Goal: Task Accomplishment & Management: Manage account settings

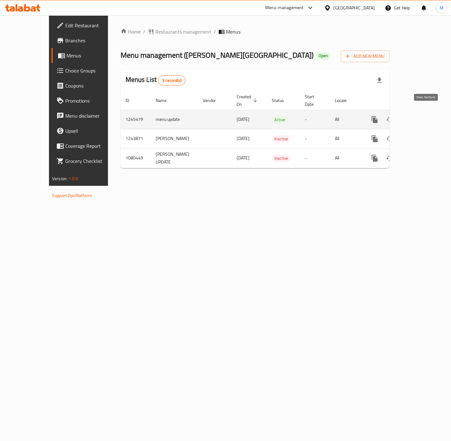
click at [427, 112] on link "enhanced table" at bounding box center [419, 119] width 15 height 15
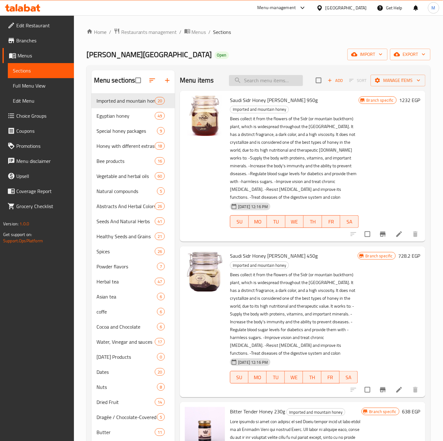
click at [254, 86] on input "search" at bounding box center [266, 80] width 74 height 11
paste input "عسل نحل سدر سعودى كلبس 950 جم"
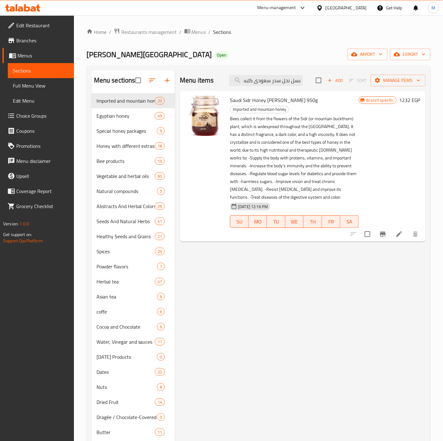
scroll to position [0, 0]
type input "عسل نحل سدر سعودى كلبس 950 جم"
click at [382, 230] on icon "Branch-specific-item" at bounding box center [383, 234] width 8 height 8
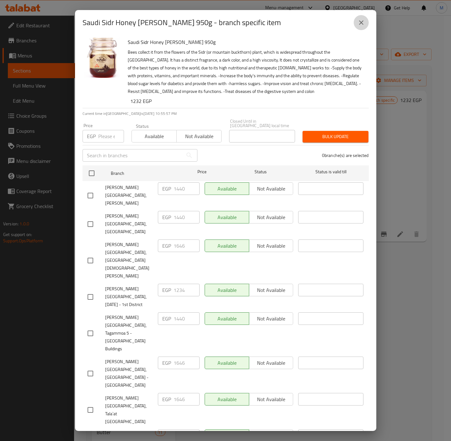
click at [361, 25] on icon "close" at bounding box center [361, 23] width 8 height 8
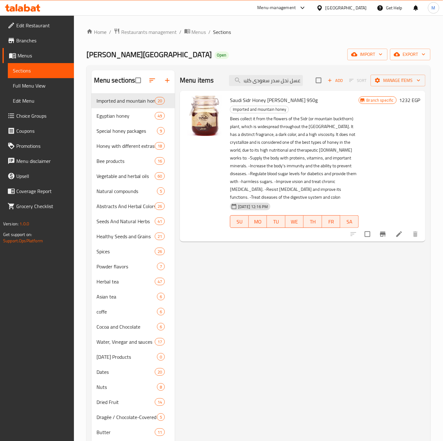
click at [285, 87] on div "Menu items عسل نحل سدر سعودى كلبس 950 جم Add Sort Manage items" at bounding box center [303, 80] width 246 height 20
click at [281, 81] on input "عسل نحل سدر سعودى كلبس 950 جم" at bounding box center [266, 80] width 74 height 11
click at [382, 226] on button "Branch-specific-item" at bounding box center [383, 233] width 15 height 15
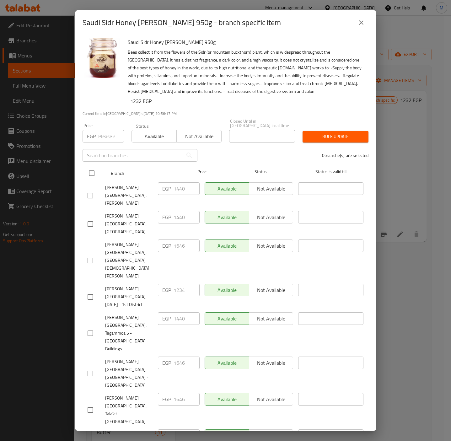
click at [90, 167] on input "checkbox" at bounding box center [91, 173] width 13 height 13
checkbox input "true"
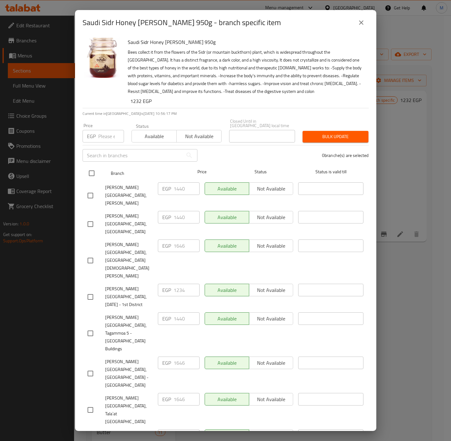
checkbox input "true"
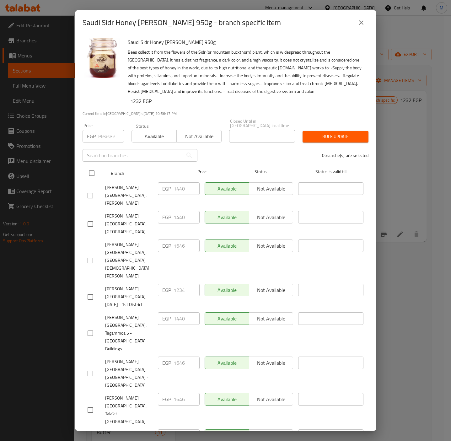
checkbox input "true"
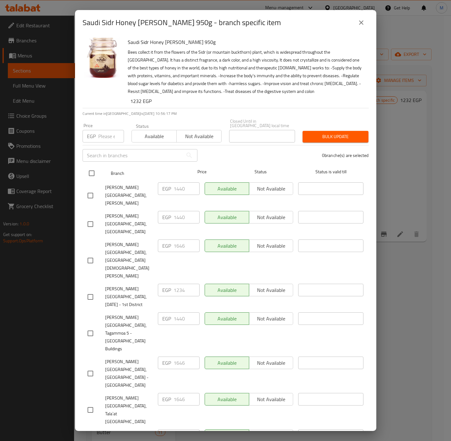
checkbox input "true"
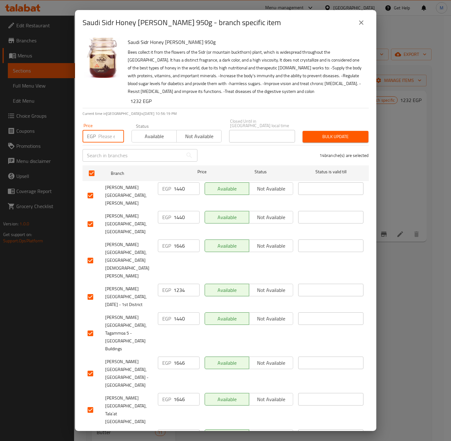
click at [109, 136] on input "number" at bounding box center [111, 136] width 26 height 13
type input "1646"
click at [366, 24] on button "close" at bounding box center [360, 22] width 15 height 15
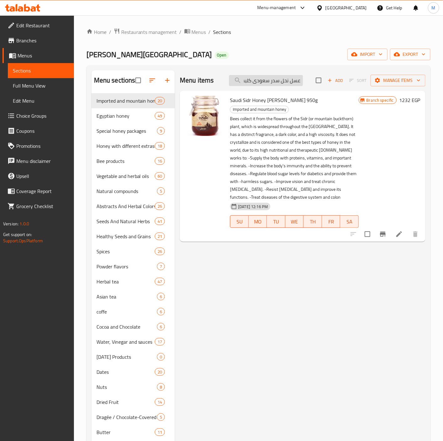
click at [267, 83] on input "عسل نحل سدر سعودى كلبس 950 جم" at bounding box center [266, 80] width 74 height 11
click at [386, 230] on icon "Branch-specific-item" at bounding box center [383, 234] width 8 height 8
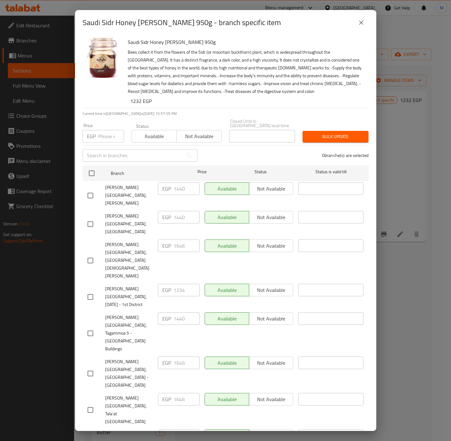
click at [361, 24] on icon "close" at bounding box center [361, 23] width 8 height 8
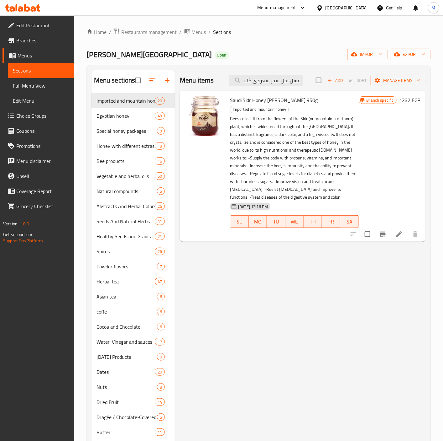
click at [416, 54] on span "export" at bounding box center [410, 54] width 30 height 8
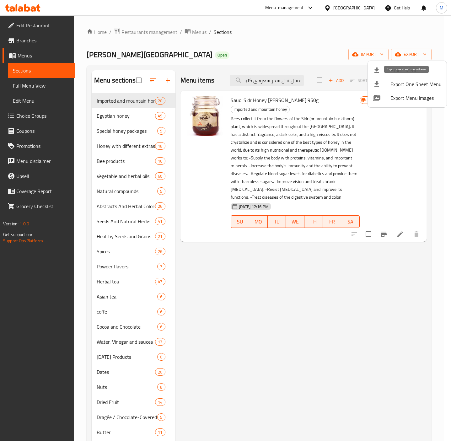
click at [394, 74] on span "Export Menu" at bounding box center [415, 70] width 51 height 8
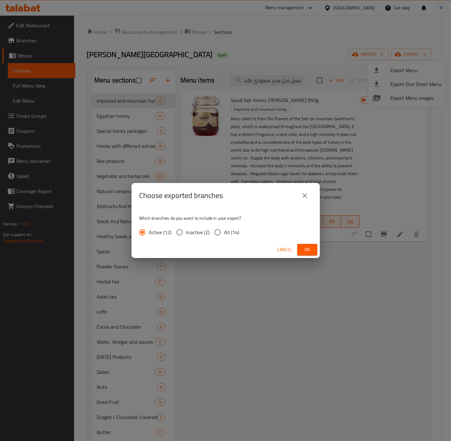
click at [214, 233] on input "All (14)" at bounding box center [217, 231] width 13 height 13
radio input "true"
click at [313, 251] on button "Ok" at bounding box center [307, 250] width 20 height 12
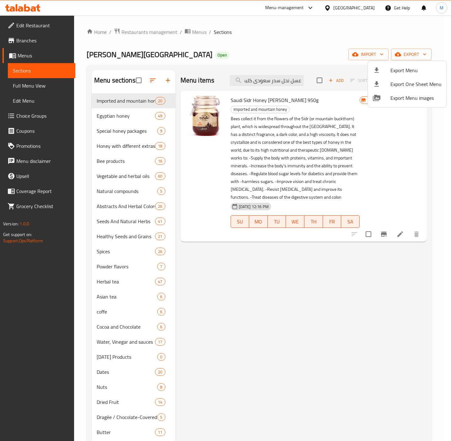
click at [383, 226] on div at bounding box center [225, 220] width 451 height 441
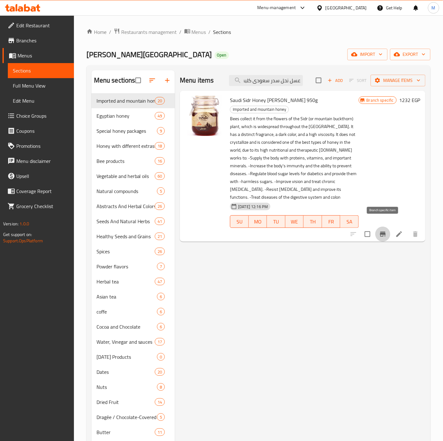
click at [386, 230] on icon "Branch-specific-item" at bounding box center [383, 234] width 8 height 8
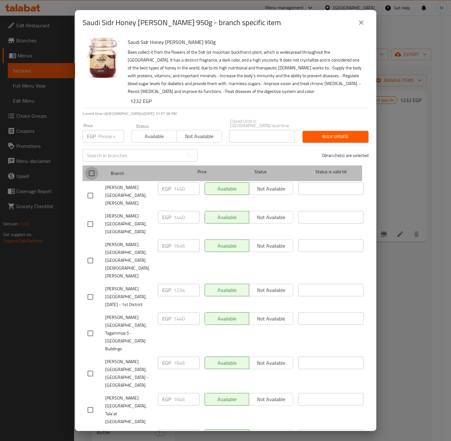
drag, startPoint x: 94, startPoint y: 168, endPoint x: 104, endPoint y: 140, distance: 29.6
click at [94, 168] on input "checkbox" at bounding box center [91, 173] width 13 height 13
checkbox input "true"
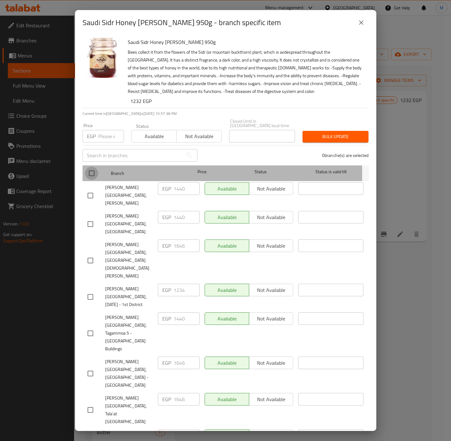
checkbox input "true"
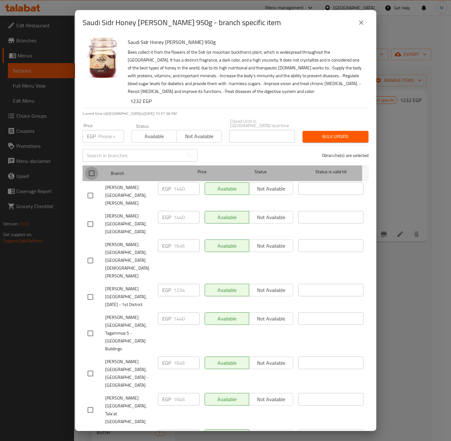
checkbox input "true"
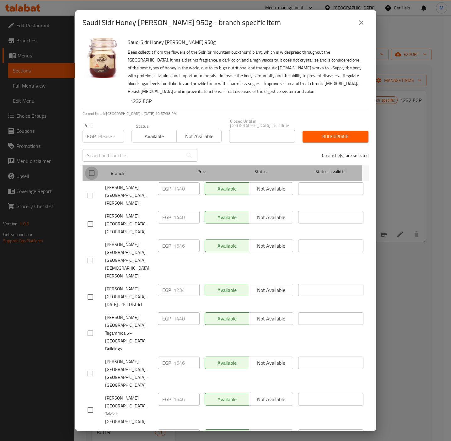
checkbox input "true"
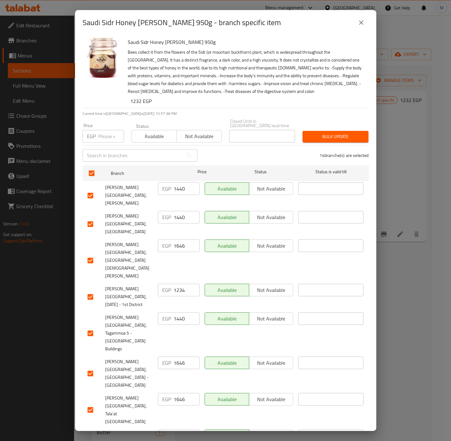
click at [105, 136] on input "number" at bounding box center [111, 136] width 26 height 13
paste input "1646"
type input "1646"
click at [304, 112] on p "Current time in [GEOGRAPHIC_DATA] is [DATE] 10:57:58 PM" at bounding box center [225, 114] width 286 height 6
click at [355, 20] on button "close" at bounding box center [360, 22] width 15 height 15
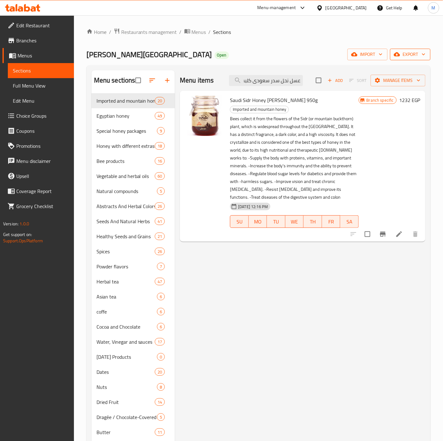
click at [419, 56] on span "export" at bounding box center [410, 54] width 30 height 8
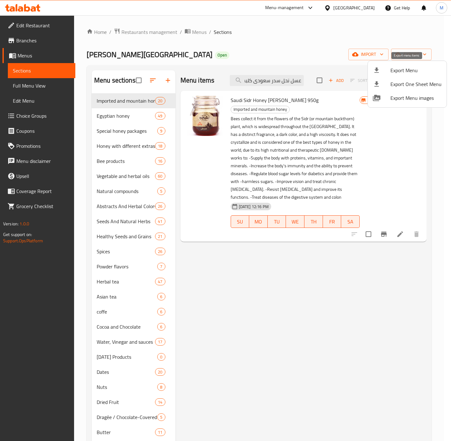
click at [411, 69] on span "Export Menu" at bounding box center [415, 70] width 51 height 8
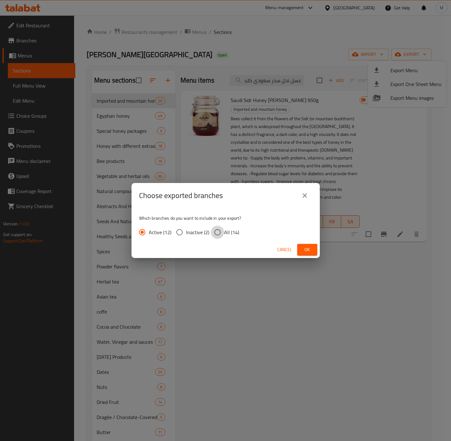
drag, startPoint x: 216, startPoint y: 230, endPoint x: 298, endPoint y: 252, distance: 84.7
click at [219, 231] on input "All (14)" at bounding box center [217, 231] width 13 height 13
radio input "true"
click at [309, 248] on span "Ok" at bounding box center [307, 250] width 10 height 8
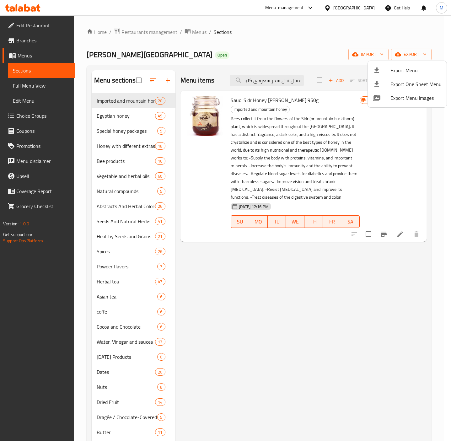
click at [269, 98] on div at bounding box center [225, 220] width 451 height 441
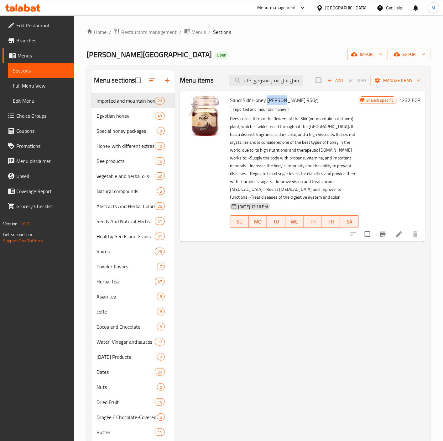
click at [269, 98] on span "Saudi Sidr Honey [PERSON_NAME] 950g" at bounding box center [274, 99] width 88 height 9
copy h6 "Saudi Sidr Honey [PERSON_NAME] 950g"
click at [258, 78] on input "عسل نحل سدر سعودى كلبس 950 جم" at bounding box center [266, 80] width 74 height 11
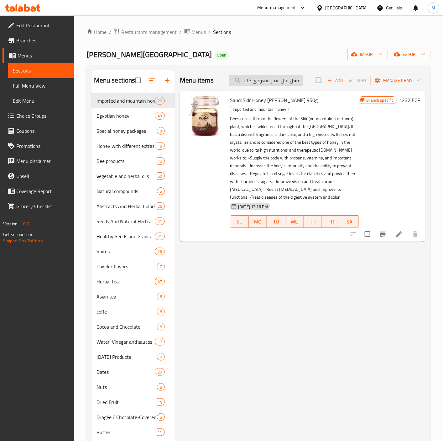
click at [258, 78] on input "عسل نحل سدر سعودى كلبس 950 جم" at bounding box center [266, 80] width 74 height 11
paste input "حضرمى كلبس 950"
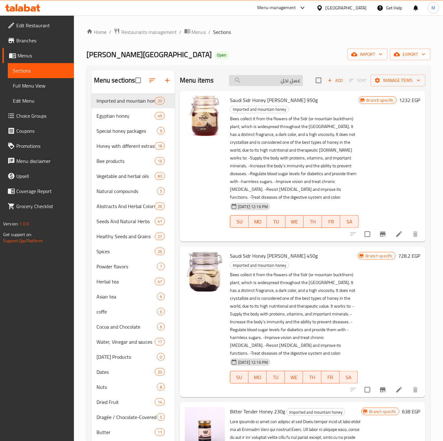
click at [265, 80] on input "عسل نحل" at bounding box center [266, 80] width 74 height 11
paste input "حضرمى كلبس 950جم"
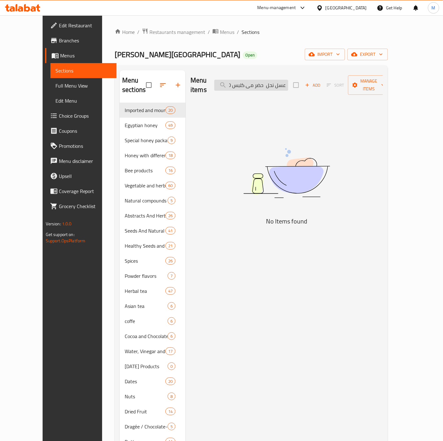
click at [271, 80] on input "عسل نحل حضر مى كلبس 950 جم" at bounding box center [252, 85] width 74 height 11
paste input "سدر سعود"
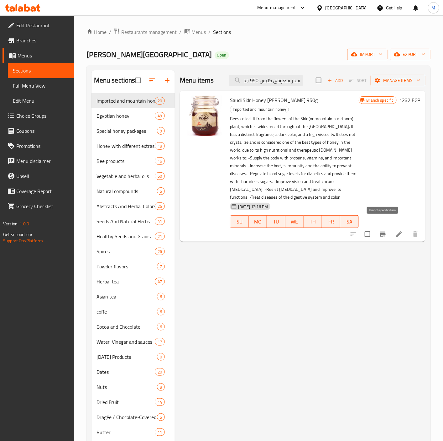
type input "عسل نحل سدر سعودى كلبس 950 جم"
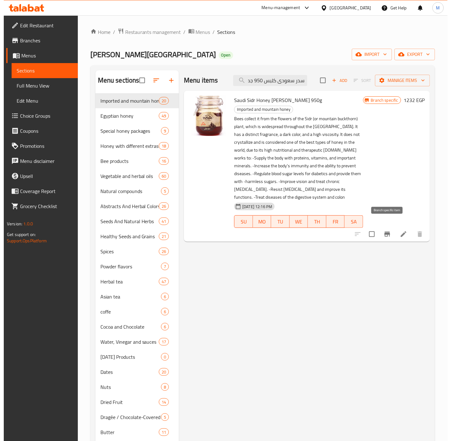
scroll to position [0, 0]
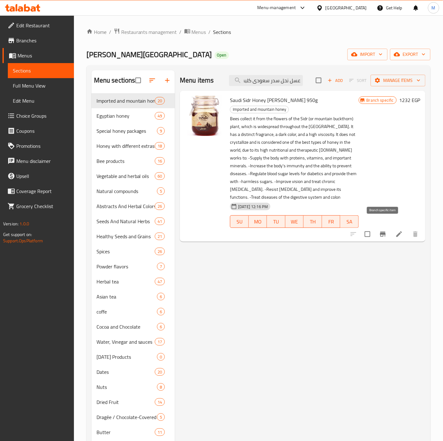
click at [381, 231] on icon "Branch-specific-item" at bounding box center [383, 233] width 6 height 5
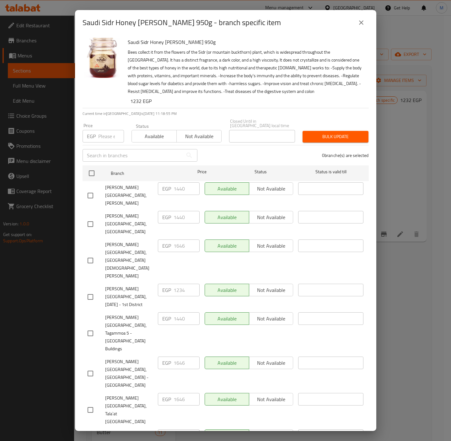
drag, startPoint x: 88, startPoint y: 167, endPoint x: 97, endPoint y: 146, distance: 22.3
click at [88, 167] on input "checkbox" at bounding box center [91, 173] width 13 height 13
checkbox input "true"
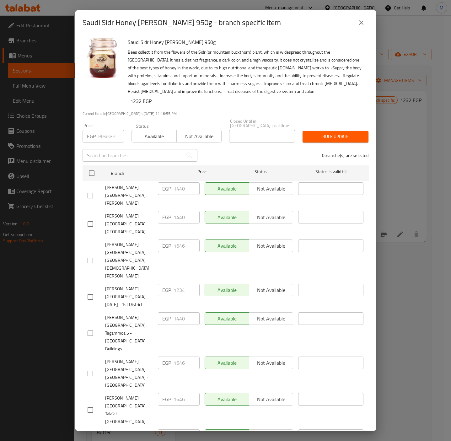
checkbox input "true"
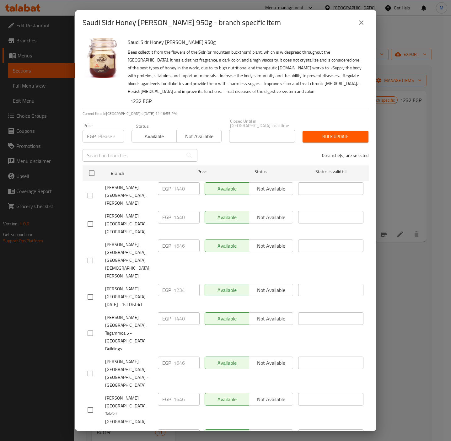
checkbox input "true"
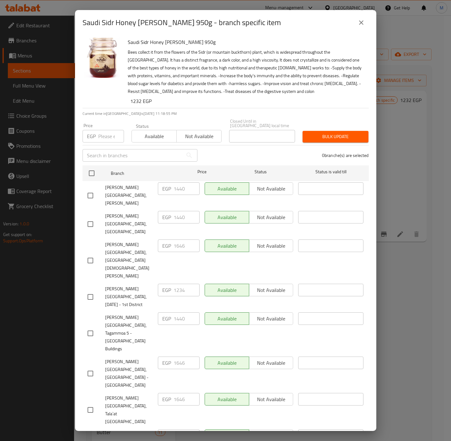
checkbox input "true"
click at [107, 133] on input "number" at bounding box center [111, 136] width 26 height 13
type input "1646"
click at [340, 136] on button "Bulk update" at bounding box center [335, 137] width 66 height 12
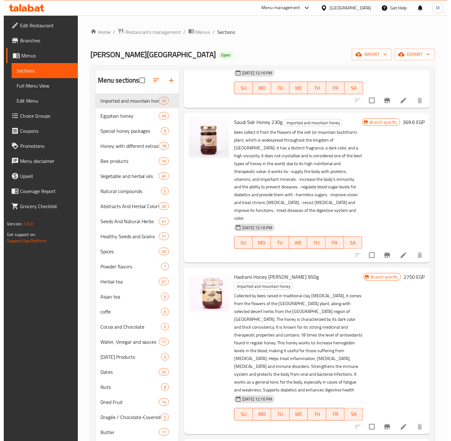
scroll to position [659, 0]
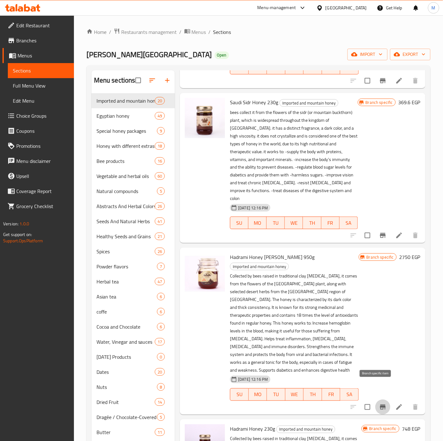
click at [379, 403] on icon "Branch-specific-item" at bounding box center [383, 407] width 8 height 8
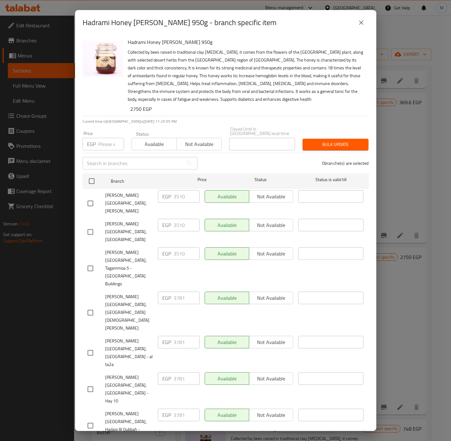
click at [161, 43] on h6 "Hadrami Honey [PERSON_NAME] 950g" at bounding box center [246, 42] width 236 height 9
copy h6 "Hadrami Honey [PERSON_NAME] 950g"
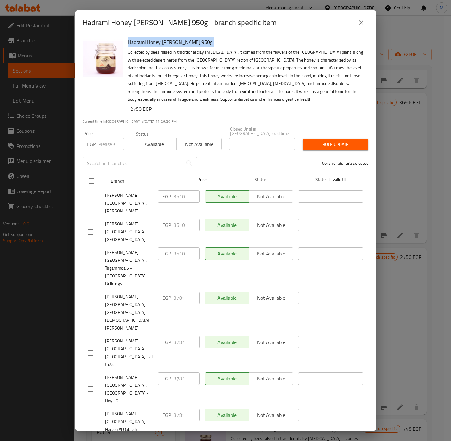
click at [91, 176] on input "checkbox" at bounding box center [91, 180] width 13 height 13
checkbox input "true"
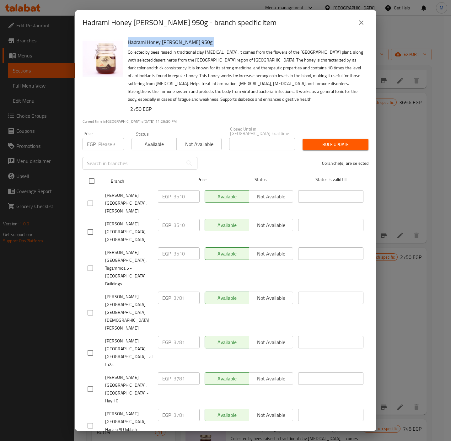
checkbox input "true"
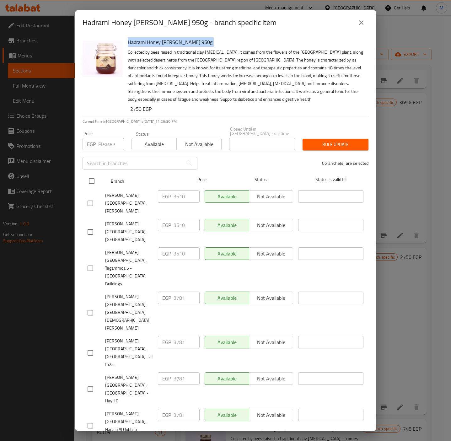
checkbox input "true"
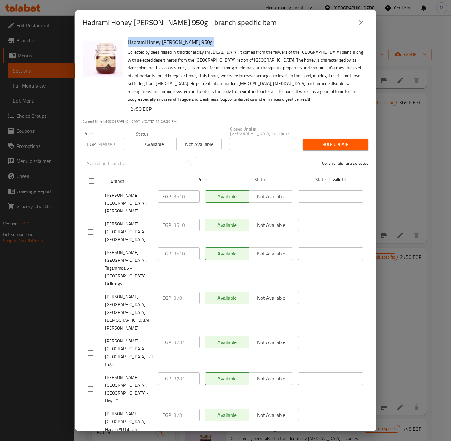
checkbox input "true"
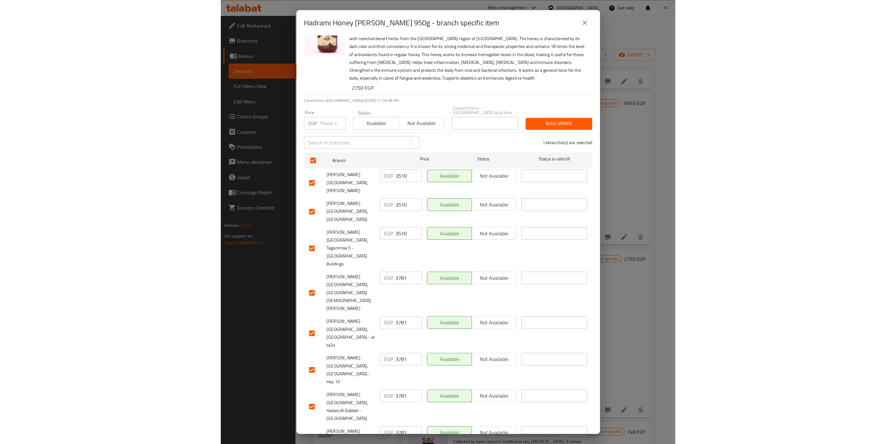
scroll to position [0, 0]
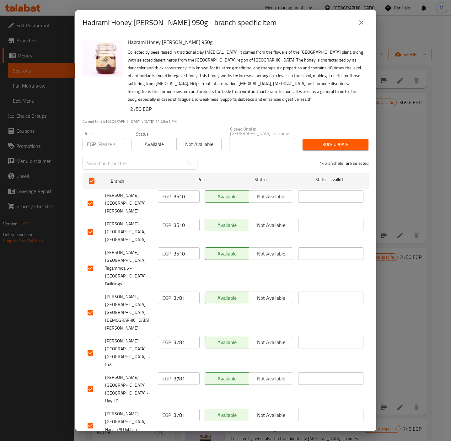
click at [109, 141] on input "number" at bounding box center [111, 144] width 26 height 13
paste input "3781"
type input "3781"
click at [234, 103] on p "Collected by bees raised in traditional clay [MEDICAL_DATA], it comes from the …" at bounding box center [246, 75] width 236 height 55
click at [324, 140] on span "Bulk update" at bounding box center [335, 144] width 56 height 8
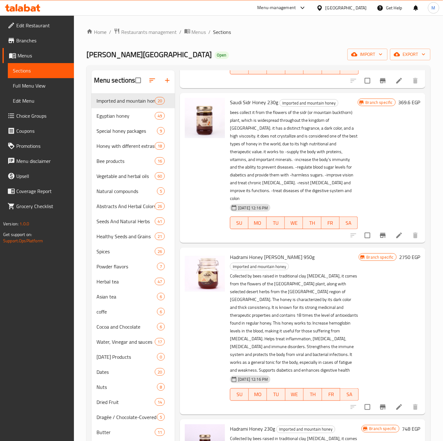
click at [265, 259] on span "Hadrami Honey [PERSON_NAME] 950g" at bounding box center [272, 256] width 85 height 9
copy h6 "Hadrami Honey [PERSON_NAME] 950g"
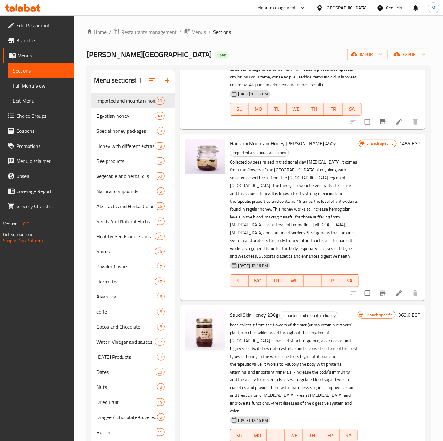
scroll to position [659, 0]
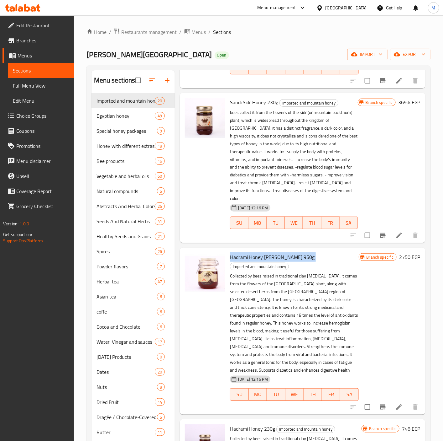
click at [269, 252] on span "Hadrami Honey [PERSON_NAME] 950g" at bounding box center [272, 256] width 85 height 9
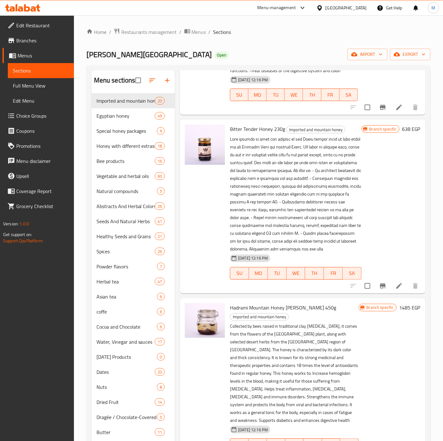
scroll to position [0, 0]
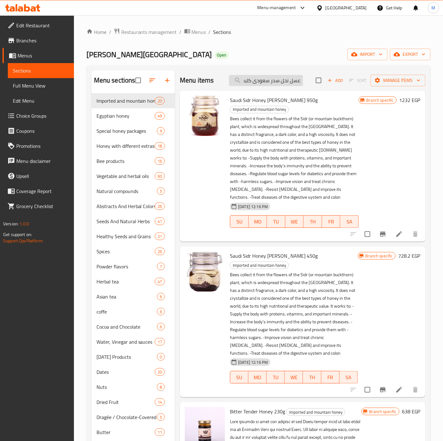
click at [279, 78] on input "عسل نحل سدر سعودى كلبس 950 جم" at bounding box center [266, 80] width 74 height 11
paste input "مر حنون"
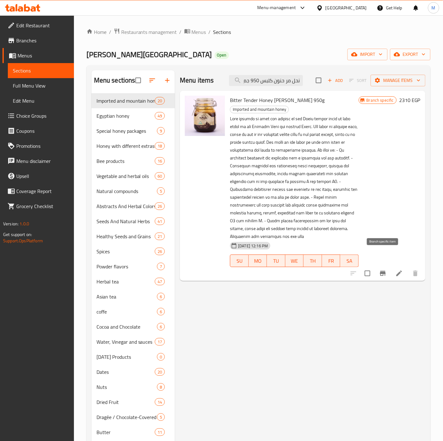
type input "عسل نحل مر حنون كلبس 950 جم"
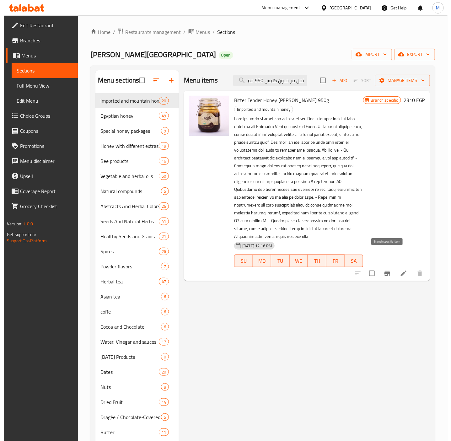
scroll to position [0, 0]
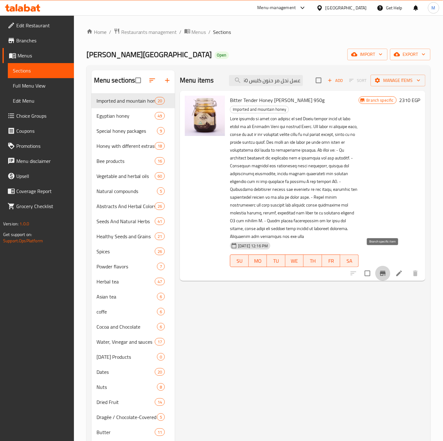
click at [381, 271] on icon "Branch-specific-item" at bounding box center [383, 273] width 6 height 5
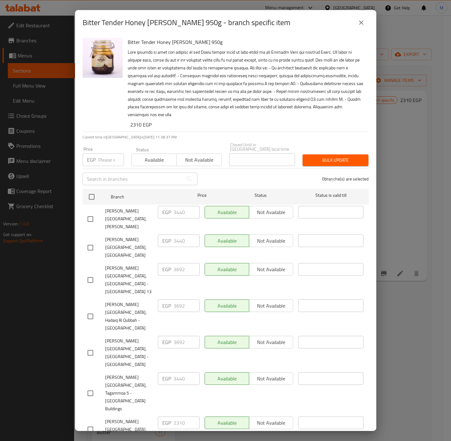
click at [235, 186] on ul "Branch Price Status Status is valid till [PERSON_NAME][GEOGRAPHIC_DATA], Abo Qe…" at bounding box center [225, 435] width 286 height 498
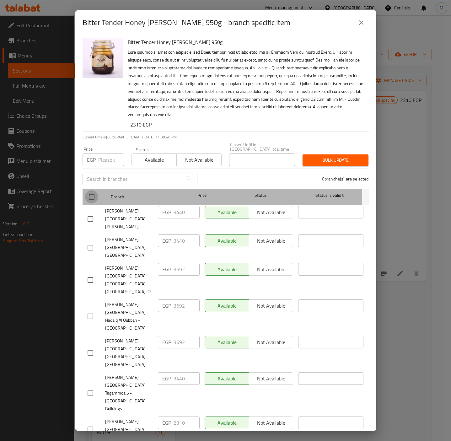
drag, startPoint x: 92, startPoint y: 190, endPoint x: 100, endPoint y: 149, distance: 42.2
click at [92, 190] on input "checkbox" at bounding box center [91, 196] width 13 height 13
checkbox input "true"
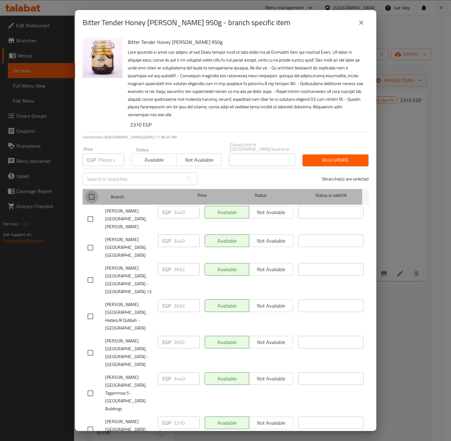
checkbox input "true"
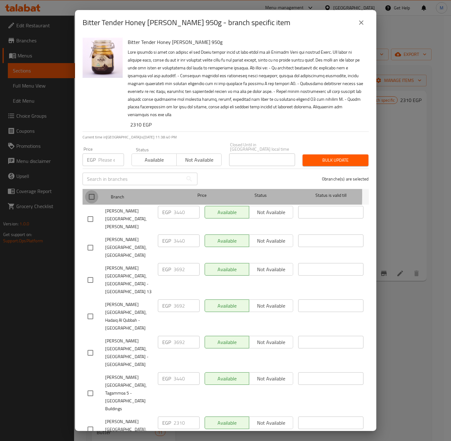
checkbox input "true"
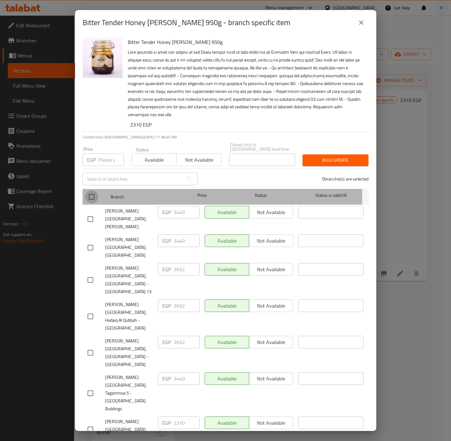
checkbox input "true"
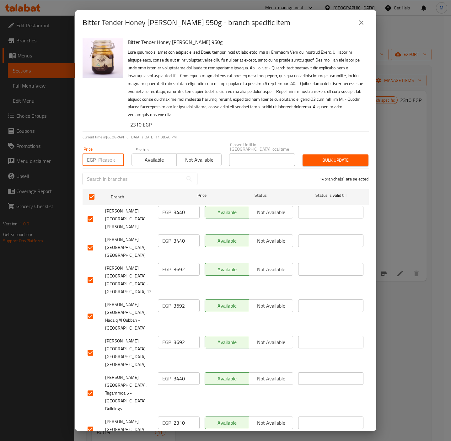
click at [103, 153] on input "number" at bounding box center [111, 159] width 26 height 13
paste input "3692"
type input "3692"
click at [213, 119] on div "Bitter Tender Honey [PERSON_NAME] 950g 2310 EGP" at bounding box center [245, 83] width 241 height 96
click at [334, 156] on span "Bulk update" at bounding box center [335, 160] width 56 height 8
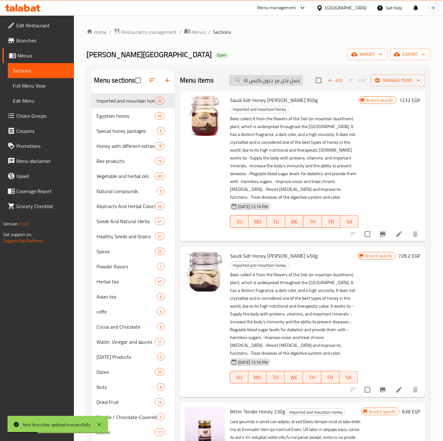
click at [256, 81] on input "عسل نحل مر حنون كلبس 950 جم" at bounding box center [266, 80] width 74 height 11
click at [397, 163] on div "Branch specific 1232 EGP" at bounding box center [390, 166] width 62 height 141
click at [258, 79] on input "عسل نحل مر حنون كلبس 950 جم" at bounding box center [266, 80] width 74 height 11
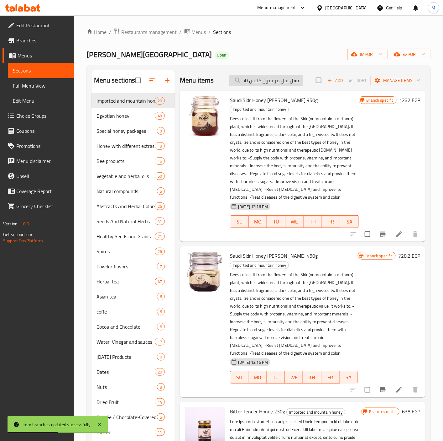
click at [258, 79] on input "عسل نحل مر حنون كلبس 950 جم" at bounding box center [266, 80] width 74 height 11
paste input "عسل نحل مر حنون كلبس 950 جم"
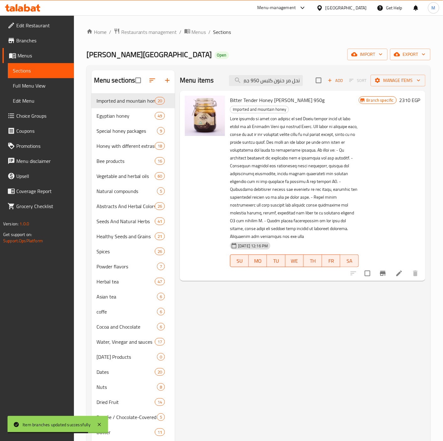
click at [278, 103] on span "Bitter Tender Honey [PERSON_NAME] 950g" at bounding box center [277, 99] width 95 height 9
copy h6 "Bitter Tender Honey [PERSON_NAME] 950g"
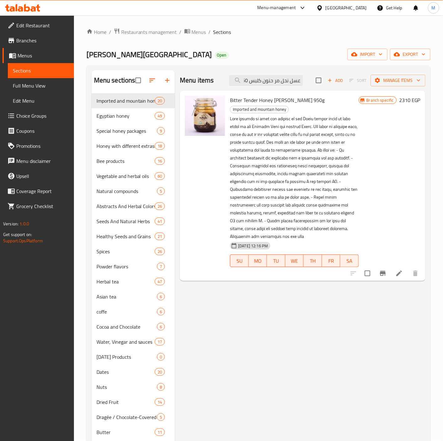
click at [255, 115] on p at bounding box center [294, 177] width 129 height 125
click at [255, 103] on span "Bitter Tender Honey [PERSON_NAME] 950g" at bounding box center [277, 99] width 95 height 9
copy h6 "Bitter Tender Honey [PERSON_NAME] 950g"
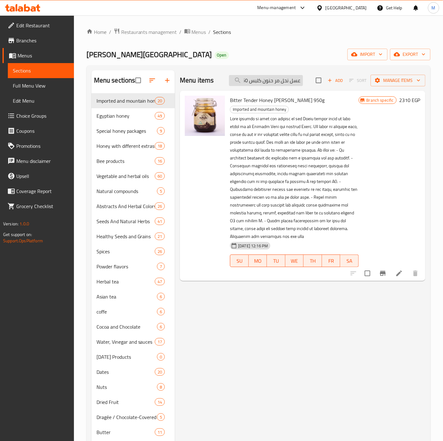
click at [255, 85] on input "عسل نحل مر حنون كلبس 950 جم" at bounding box center [266, 80] width 74 height 11
paste input "طلح شوكة"
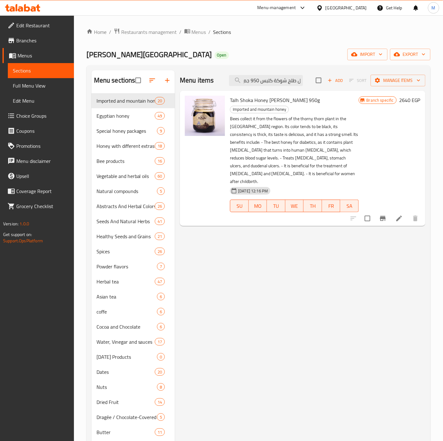
type input "عسل نحل طلح شوكة كلبس 950 جم"
click at [275, 100] on span "Talh Shoka Honey [PERSON_NAME] 950g" at bounding box center [275, 99] width 90 height 9
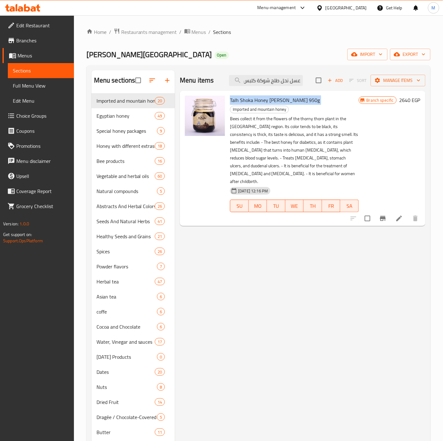
copy h6 "Talh Shoka Honey [PERSON_NAME] 950g"
click at [282, 81] on input "عسل نحل طلح شوكة كلبس 950 جم" at bounding box center [266, 80] width 74 height 11
click at [307, 265] on div "Menu items عسل نحل طلح شوكة كلبس 950 جم Add Sort Manage items Talh Shoka Honey …" at bounding box center [300, 338] width 251 height 537
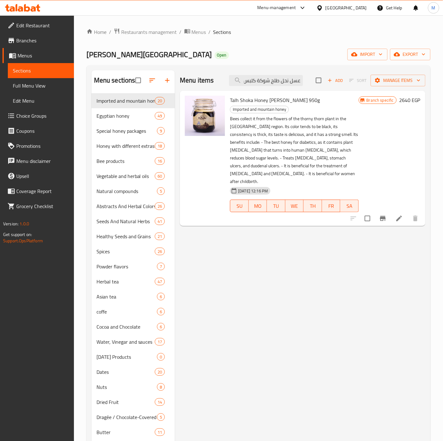
click at [386, 216] on icon "Branch-specific-item" at bounding box center [383, 218] width 6 height 5
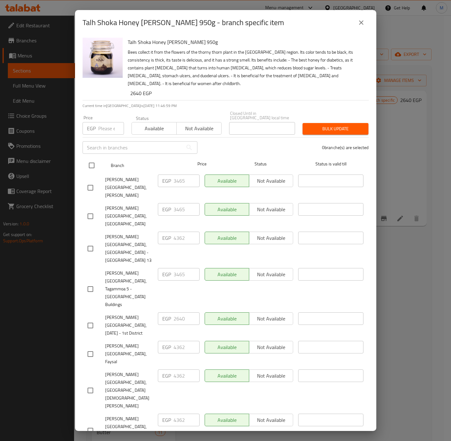
click at [93, 159] on input "checkbox" at bounding box center [91, 165] width 13 height 13
checkbox input "true"
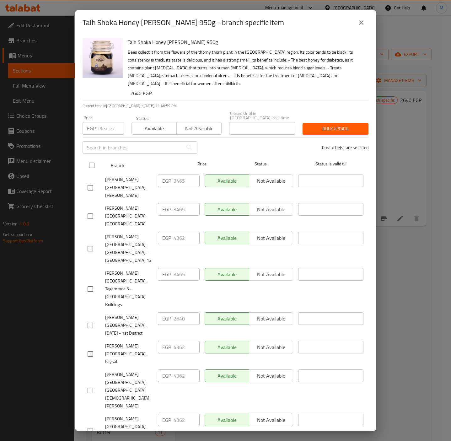
checkbox input "true"
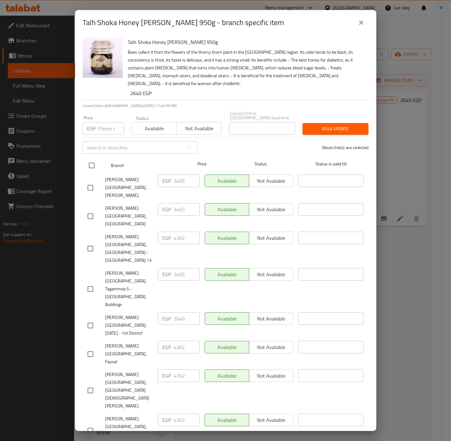
checkbox input "true"
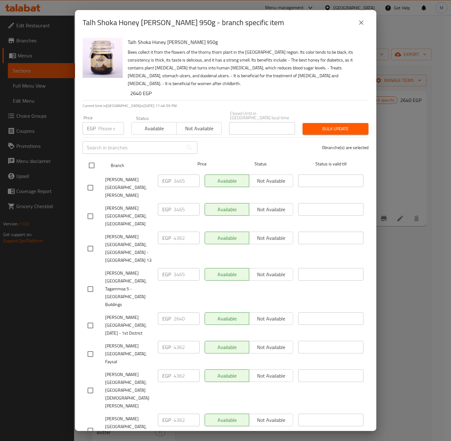
checkbox input "true"
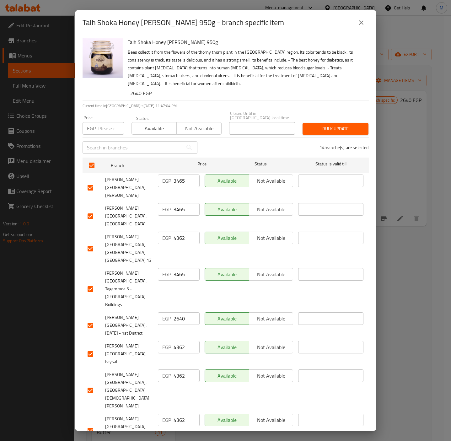
click at [99, 127] on input "number" at bounding box center [111, 128] width 26 height 13
paste input "4362"
type input "4362"
click at [204, 88] on div "Talh Shoka Honey [PERSON_NAME] 950g Bees collect it from the flowers of the tho…" at bounding box center [245, 67] width 241 height 65
click at [339, 125] on span "Bulk update" at bounding box center [335, 129] width 56 height 8
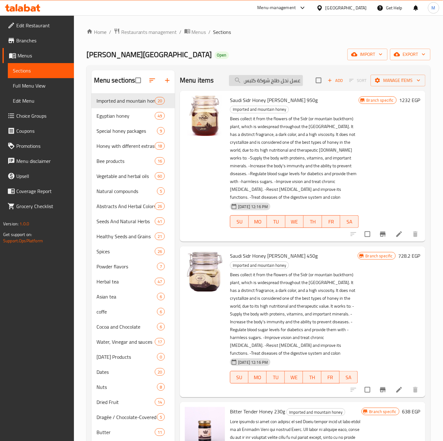
click at [268, 77] on input "عسل نحل طلح شوكة كلبس 950 جم" at bounding box center [266, 80] width 74 height 11
paste input "لصال(الاثل)"
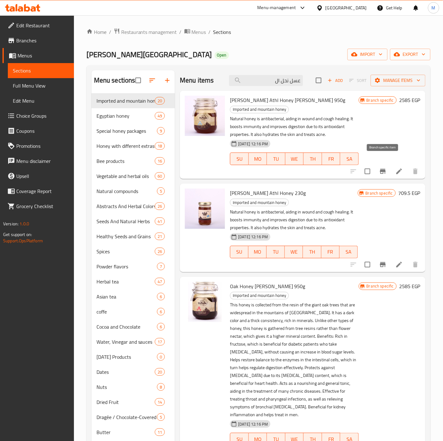
type input "عسل نحل ال"
click at [385, 167] on icon "Branch-specific-item" at bounding box center [383, 171] width 8 height 8
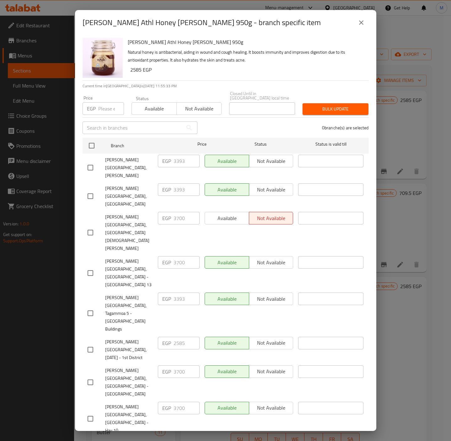
click at [162, 40] on h6 "[PERSON_NAME] Athl Honey [PERSON_NAME] 950g" at bounding box center [246, 42] width 236 height 9
copy h6 "[PERSON_NAME] Athl Honey [PERSON_NAME] 950g"
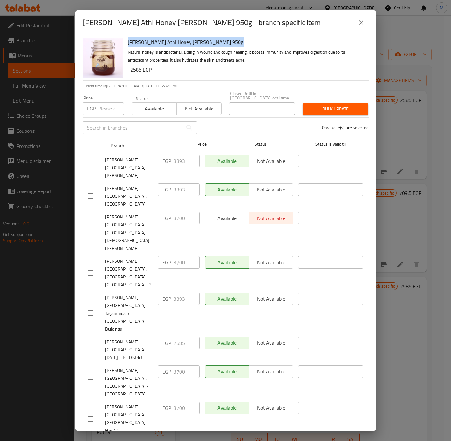
click at [93, 141] on input "checkbox" at bounding box center [91, 145] width 13 height 13
checkbox input "true"
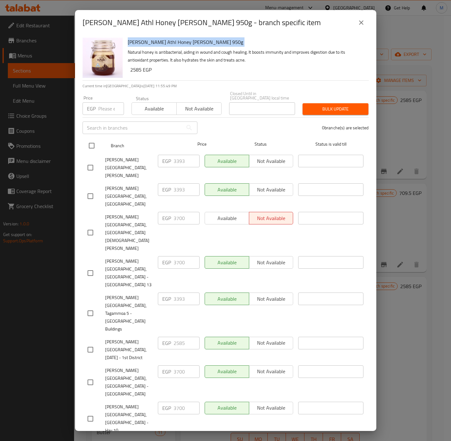
checkbox input "true"
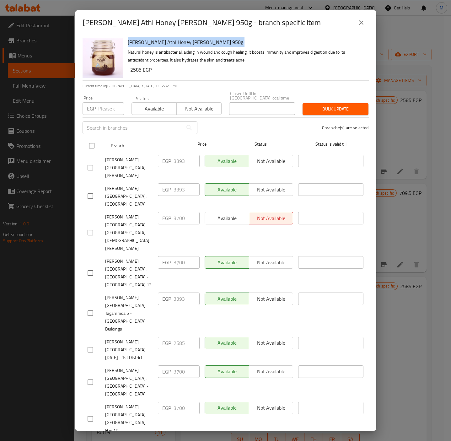
checkbox input "true"
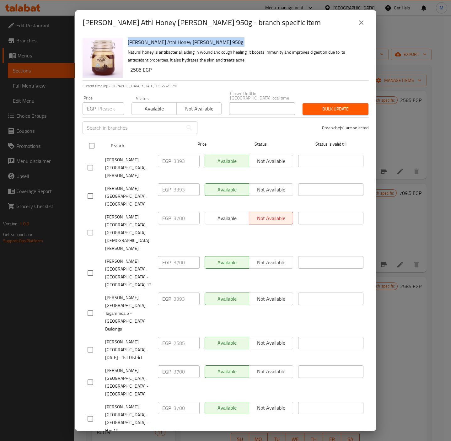
checkbox input "true"
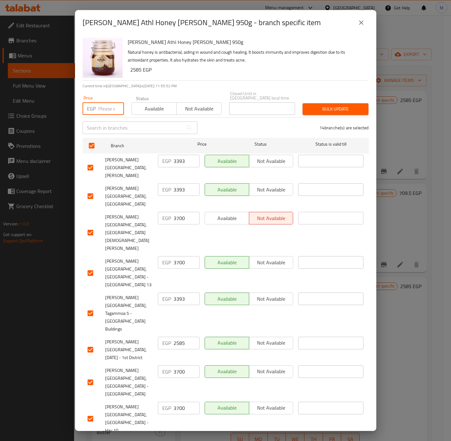
click at [107, 106] on input "number" at bounding box center [111, 108] width 26 height 13
paste input "3700"
type input "3700"
click at [299, 50] on p "Natural honey is antibacterial, aiding in wound and cough healing. It boosts im…" at bounding box center [246, 56] width 236 height 16
click at [336, 105] on span "Bulk update" at bounding box center [335, 109] width 56 height 8
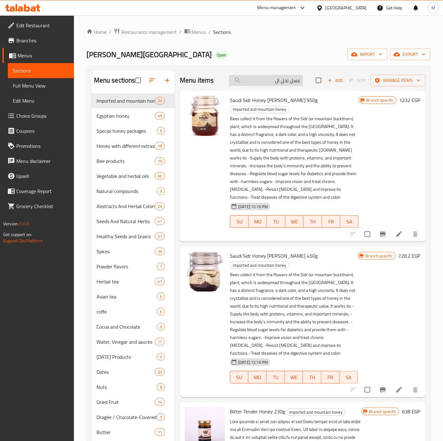
click at [263, 86] on input "عسل نحل ال" at bounding box center [266, 80] width 74 height 11
paste input "[PERSON_NAME] Athl Honey [PERSON_NAME] 950g"
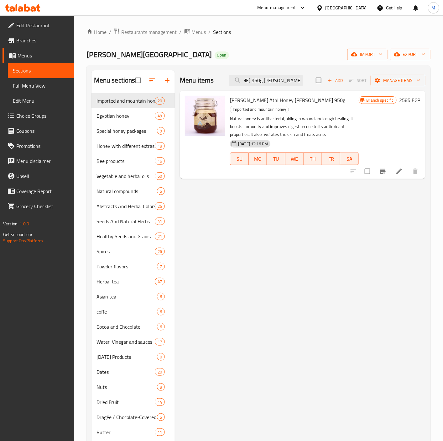
type input "[PERSON_NAME] Athl Honey [PERSON_NAME] 950g"
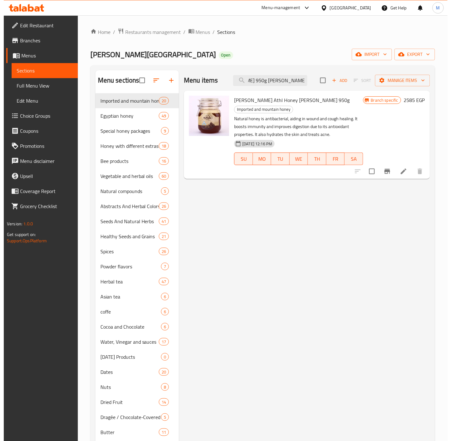
scroll to position [0, 0]
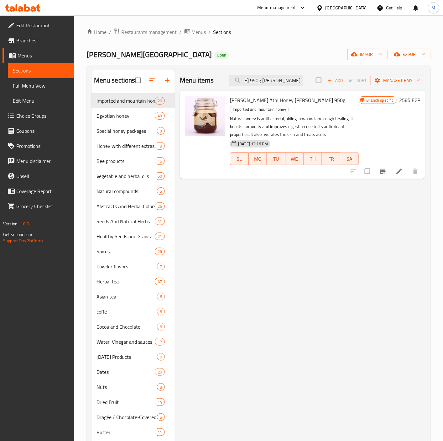
click at [262, 205] on div "Menu items [PERSON_NAME] Athl Honey [PERSON_NAME] 950g Add Sort Manage items [P…" at bounding box center [300, 338] width 251 height 537
click at [408, 64] on div "Home / Restaurants management / Menus / Sections [PERSON_NAME] Nature House Ope…" at bounding box center [259, 320] width 344 height 585
click at [411, 58] on span "export" at bounding box center [410, 54] width 30 height 8
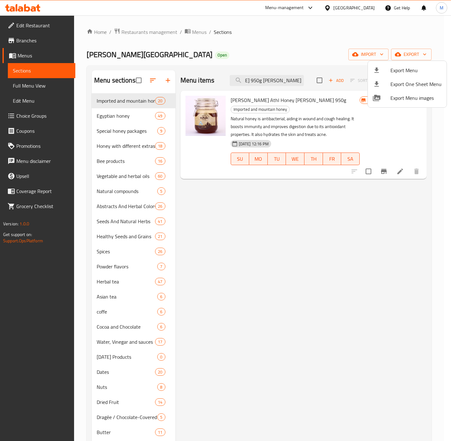
click at [391, 72] on span "Export Menu" at bounding box center [415, 70] width 51 height 8
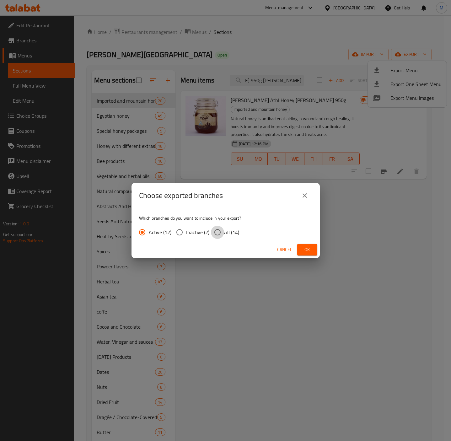
click at [218, 230] on input "All (14)" at bounding box center [217, 231] width 13 height 13
radio input "true"
click at [308, 246] on span "Ok" at bounding box center [307, 250] width 10 height 8
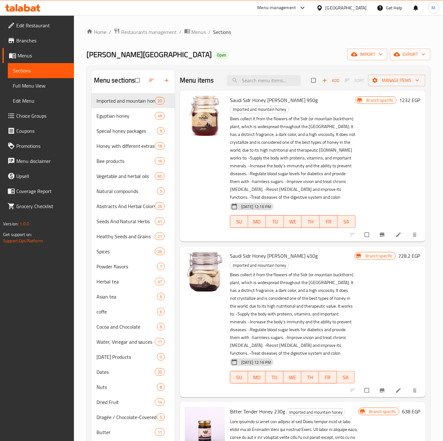
click at [28, 37] on span "Branches" at bounding box center [42, 41] width 53 height 8
